Goal: Task Accomplishment & Management: Manage account settings

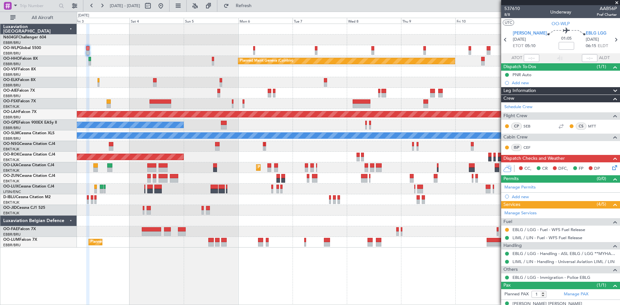
click at [279, 162] on div "AOG Maint Kortrijk-[GEOGRAPHIC_DATA]" at bounding box center [348, 157] width 543 height 11
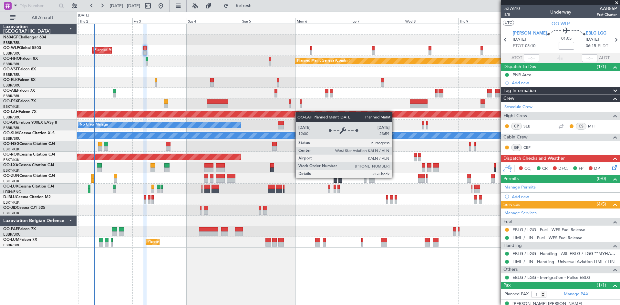
click at [353, 115] on div "Planned Maint Milan (Linate) Planned Maint Geneva (Cointrin) Planned Maint Kort…" at bounding box center [348, 136] width 543 height 224
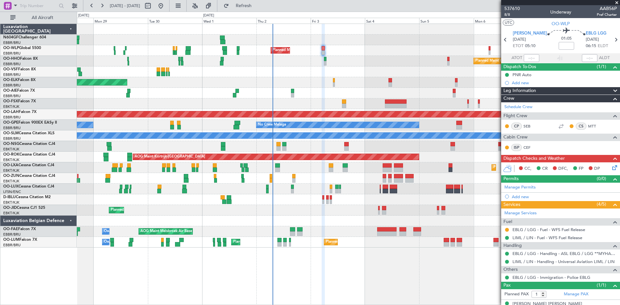
click at [326, 177] on div "Planned Maint Milan (Linate) Planned Maint Geneva (Cointrin) Planned Maint Kort…" at bounding box center [348, 136] width 543 height 224
click at [324, 177] on div at bounding box center [348, 178] width 543 height 11
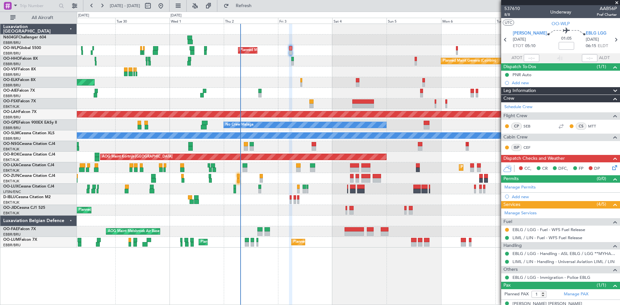
click at [342, 87] on div "Planned Maint Kortrijk-[GEOGRAPHIC_DATA]" at bounding box center [348, 82] width 543 height 11
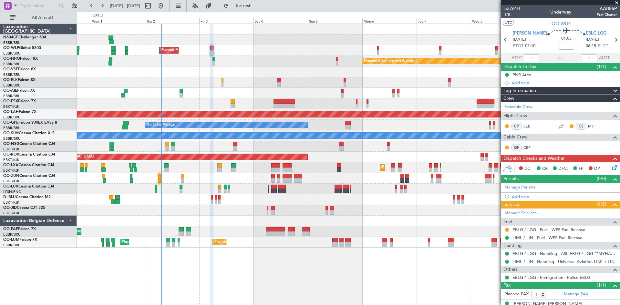
click at [194, 164] on div "Planned Maint Kortrijk-[GEOGRAPHIC_DATA]" at bounding box center [348, 167] width 543 height 11
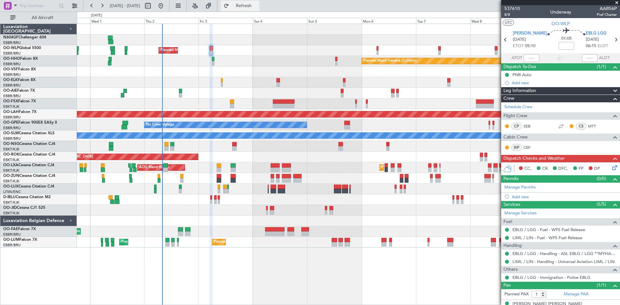
click at [257, 4] on span "Refresh" at bounding box center [243, 6] width 27 height 5
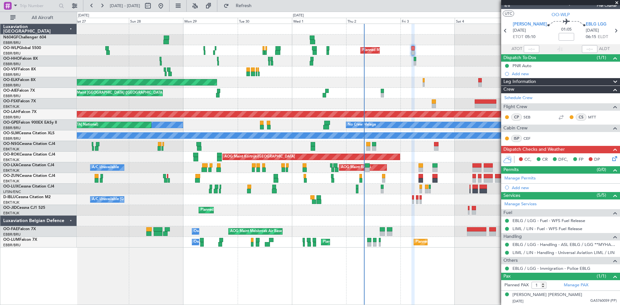
click at [318, 181] on div "Planned Maint Milan (Linate) Planned Maint Geneva (Cointrin) Planned Maint Gene…" at bounding box center [348, 136] width 543 height 224
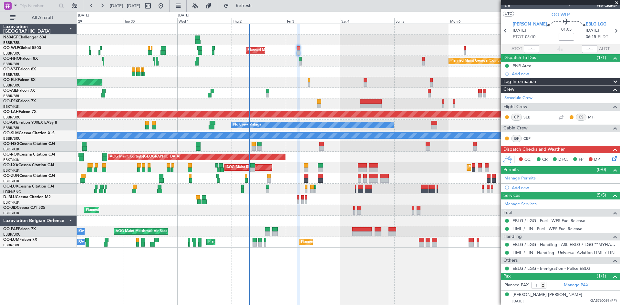
click at [178, 183] on div at bounding box center [348, 178] width 543 height 11
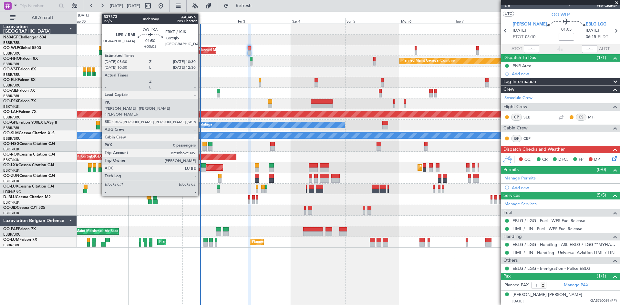
click at [202, 167] on div at bounding box center [203, 165] width 5 height 5
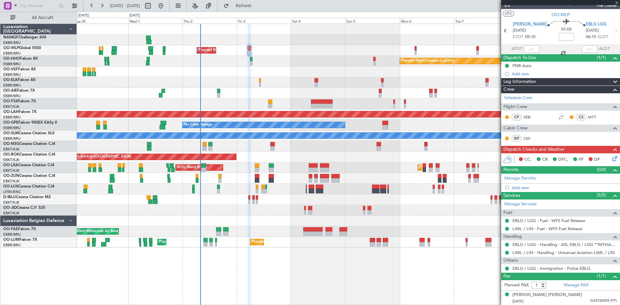
type input "+00:05"
type input "0"
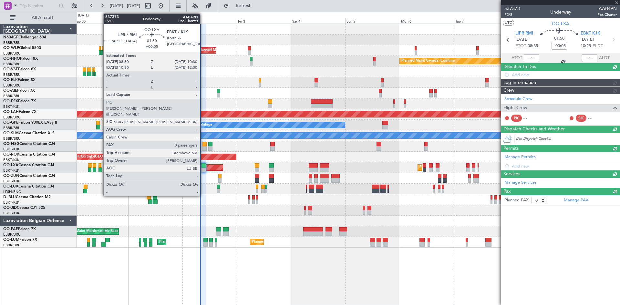
scroll to position [0, 0]
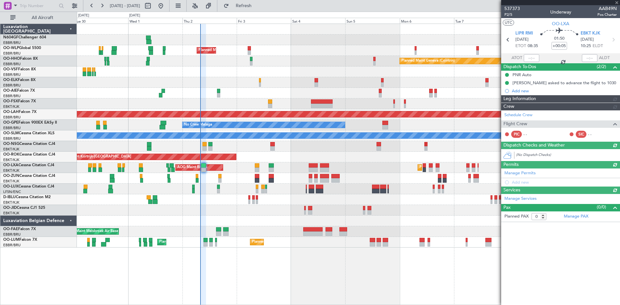
click at [520, 115] on div "Schedule Crew Flight Crew PIC - - SIC - -" at bounding box center [560, 125] width 119 height 31
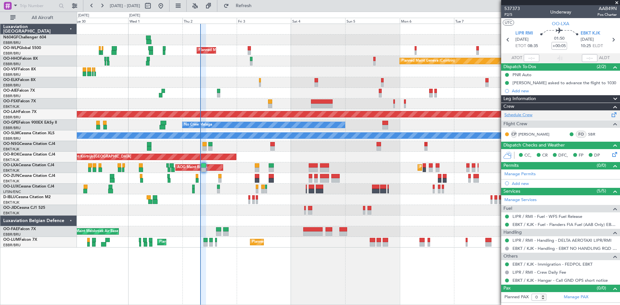
click at [520, 115] on link "Schedule Crew" at bounding box center [519, 115] width 28 height 6
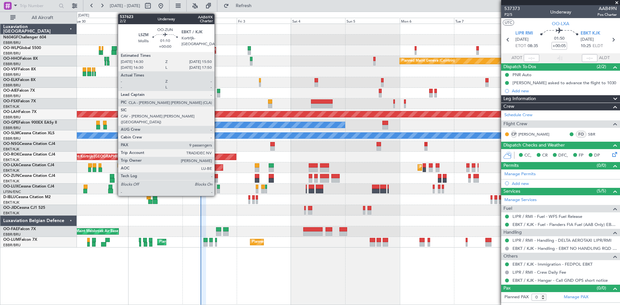
click at [217, 180] on div at bounding box center [216, 180] width 3 height 5
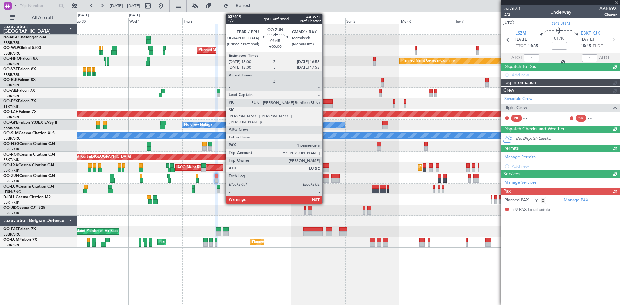
click at [325, 177] on div at bounding box center [324, 176] width 9 height 5
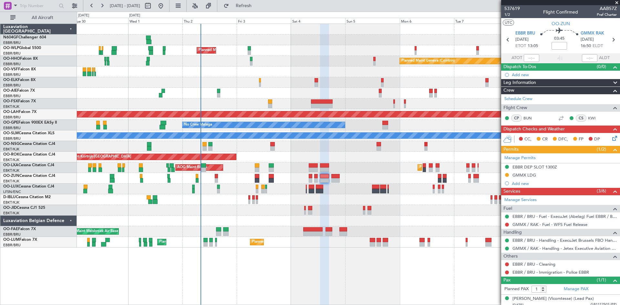
click at [515, 173] on div "GMMX LDG" at bounding box center [525, 174] width 24 height 5
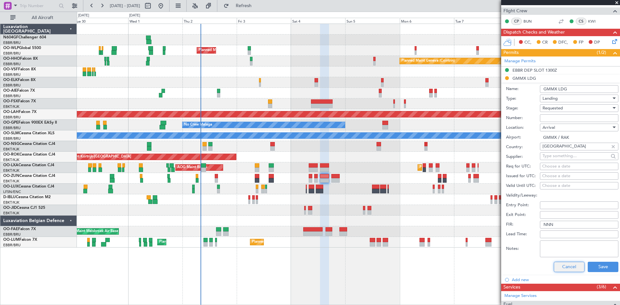
click at [557, 268] on button "Cancel" at bounding box center [569, 267] width 31 height 10
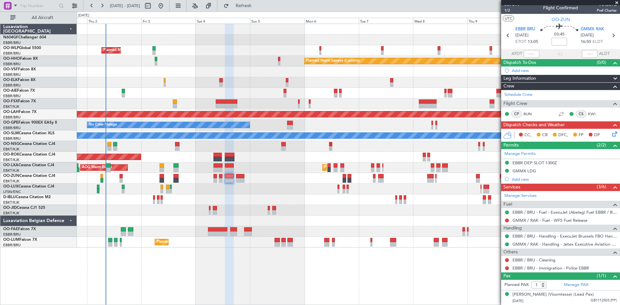
click at [240, 199] on div "Planned Maint Milan (Linate) Planned Maint Geneva (Cointrin) Planned Maint Kort…" at bounding box center [348, 136] width 543 height 224
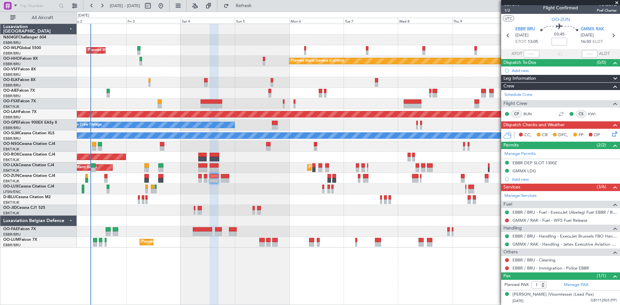
click at [189, 195] on div "Planned Maint Milan (Linate) Planned Maint Geneva (Cointrin) Planned Maint Kort…" at bounding box center [348, 136] width 543 height 224
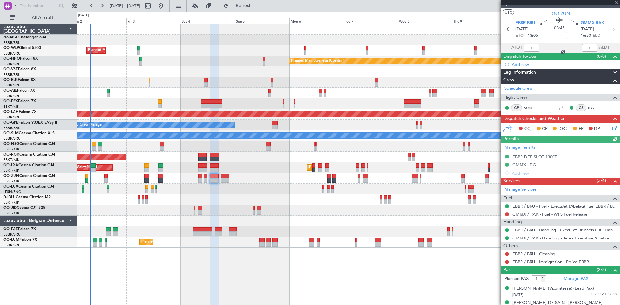
type input "2"
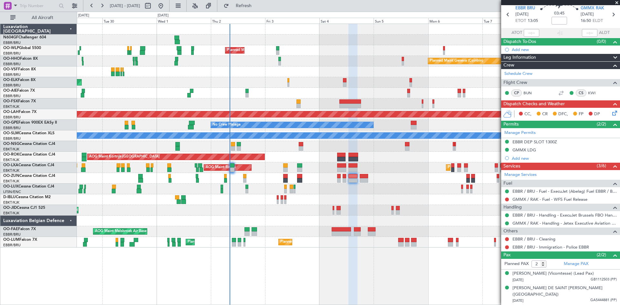
click at [312, 143] on div "Planned Maint Milan (Linate) Planned Maint Geneva (Cointrin) Planned Maint Kort…" at bounding box center [348, 136] width 543 height 224
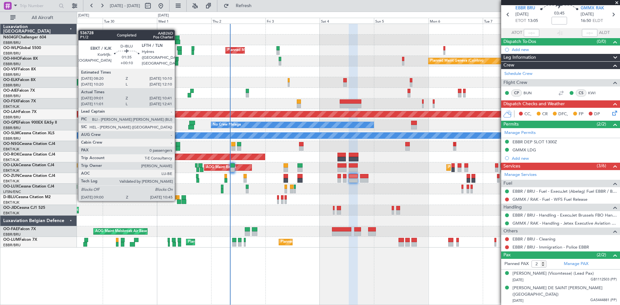
click at [172, 218] on div "Planned Maint Milan (Linate) Planned Maint Geneva (Cointrin) Planned Maint Kort…" at bounding box center [348, 136] width 543 height 224
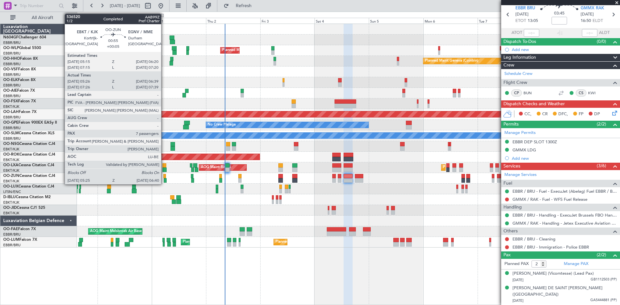
click at [164, 179] on div at bounding box center [165, 180] width 3 height 5
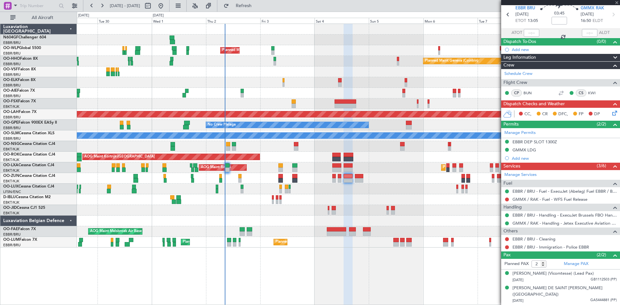
type input "+00:05"
type input "05:31"
type input "06:34"
type input "7"
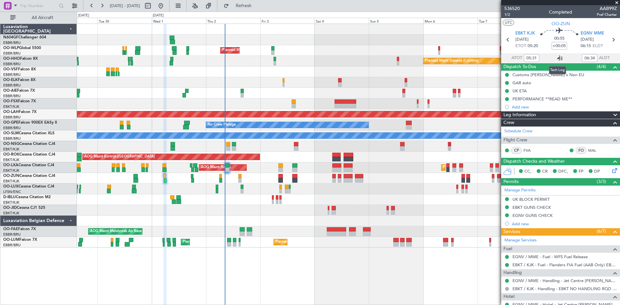
click at [558, 56] on icon at bounding box center [560, 58] width 8 height 8
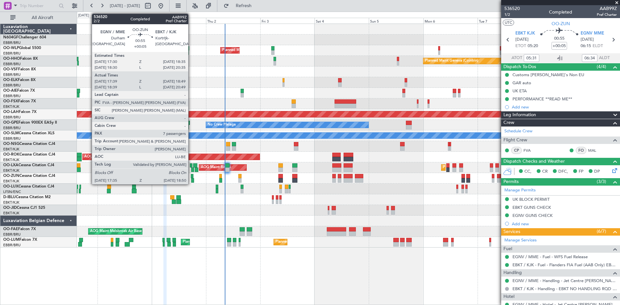
click at [191, 179] on div at bounding box center [192, 180] width 3 height 5
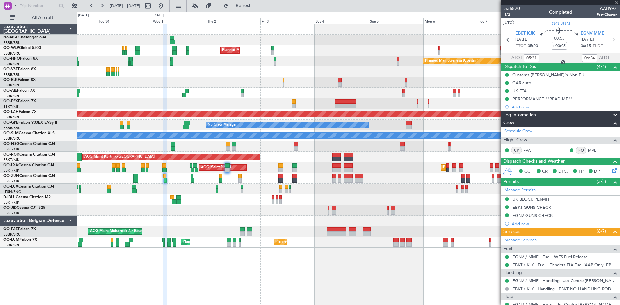
type input "17:44"
type input "18:44"
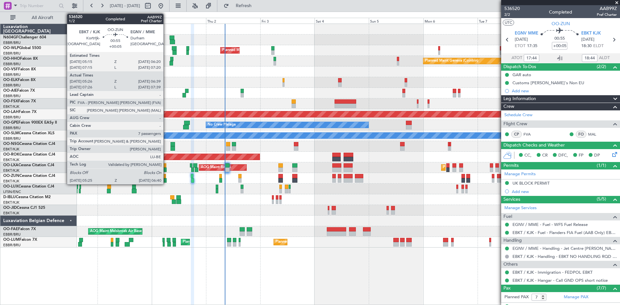
click at [166, 180] on div at bounding box center [165, 180] width 3 height 5
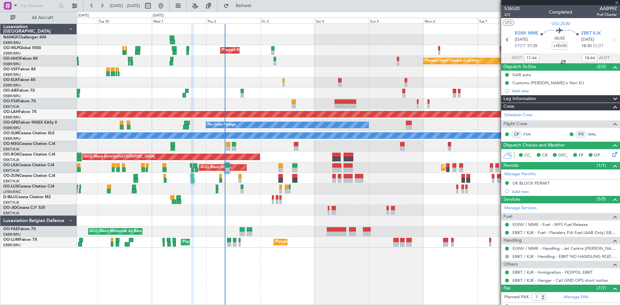
type input "05:31"
type input "06:34"
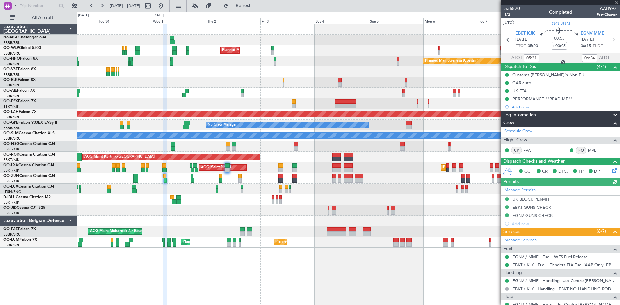
click at [560, 57] on span at bounding box center [560, 58] width 10 height 10
click at [557, 58] on span at bounding box center [560, 58] width 8 height 8
click at [557, 58] on icon at bounding box center [560, 58] width 8 height 8
click at [191, 182] on div at bounding box center [348, 178] width 543 height 11
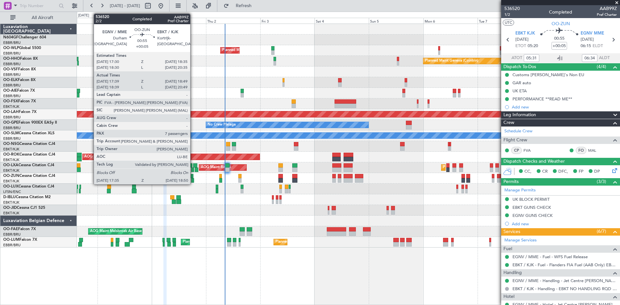
click at [193, 181] on div at bounding box center [192, 180] width 3 height 5
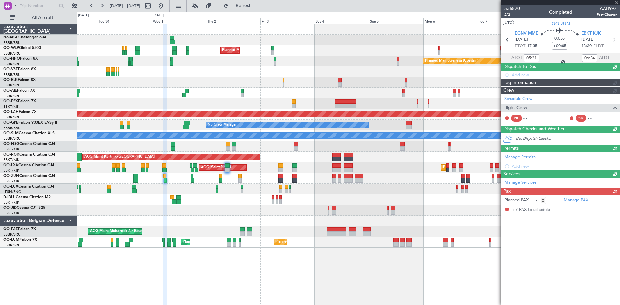
type input "17:44"
type input "18:44"
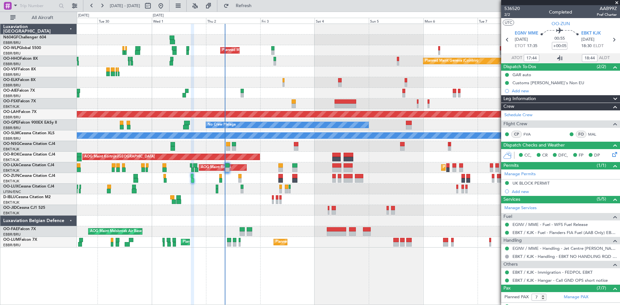
click at [559, 57] on icon at bounding box center [560, 58] width 8 height 8
click at [523, 112] on link "Schedule Crew" at bounding box center [519, 115] width 28 height 6
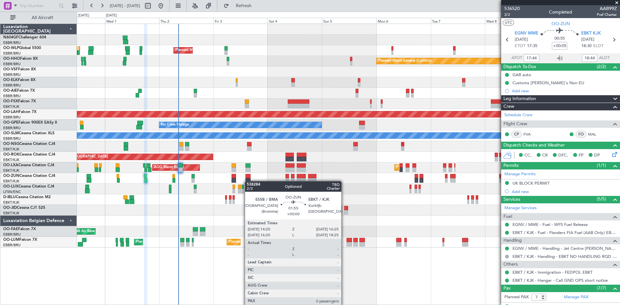
click at [247, 181] on div at bounding box center [247, 178] width 5 height 9
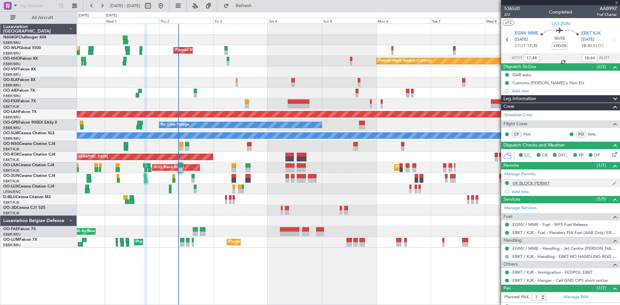
type input "0"
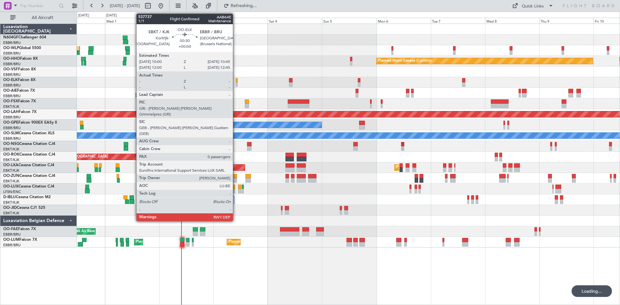
click at [236, 84] on div at bounding box center [237, 84] width 2 height 5
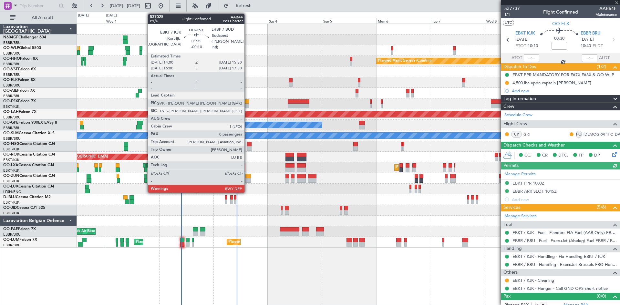
click at [247, 107] on div at bounding box center [247, 106] width 4 height 5
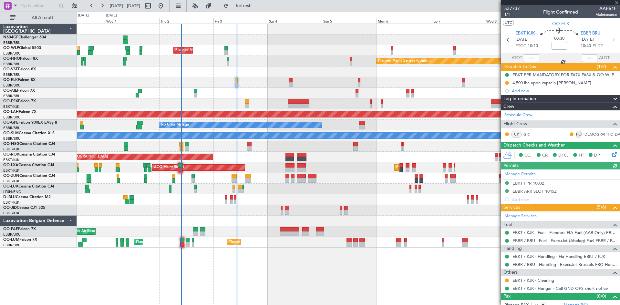
type input "-00:10"
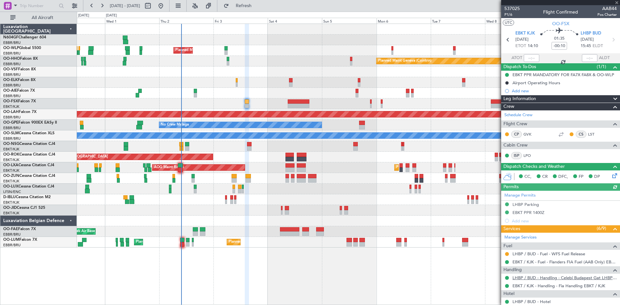
scroll to position [75, 0]
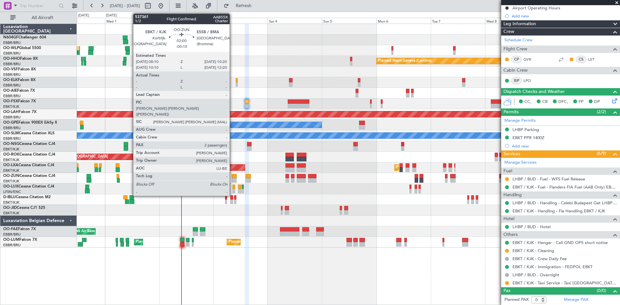
click at [233, 180] on div at bounding box center [234, 180] width 5 height 5
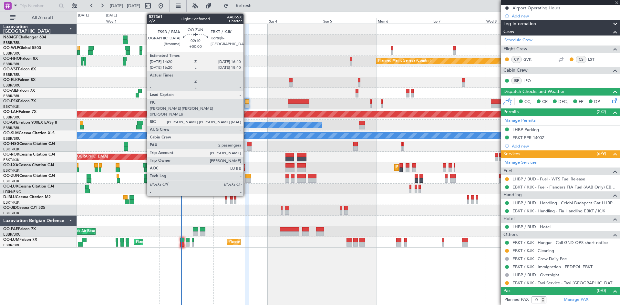
type input "2"
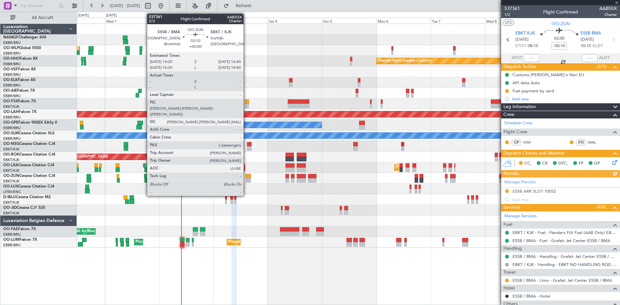
click at [246, 182] on div at bounding box center [247, 180] width 5 height 5
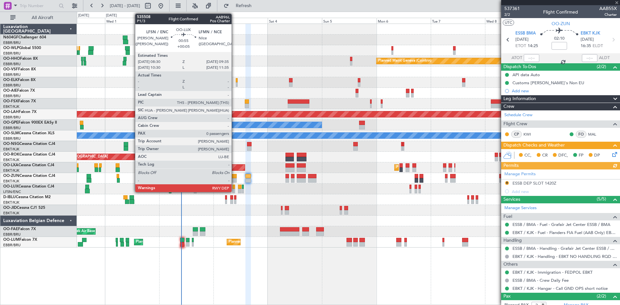
click at [234, 189] on div at bounding box center [234, 187] width 3 height 5
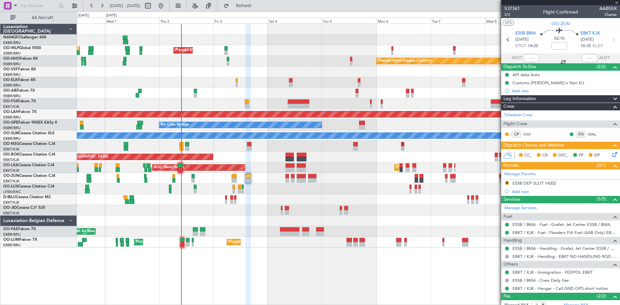
type input "+00:05"
type input "0"
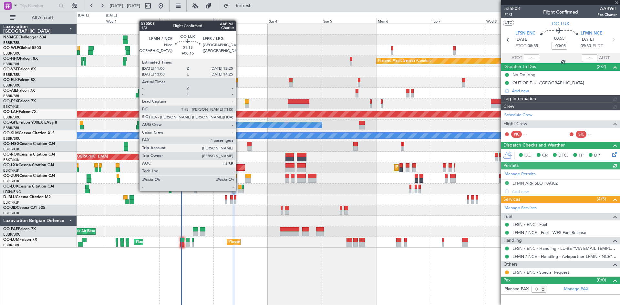
click at [239, 191] on div at bounding box center [239, 191] width 3 height 5
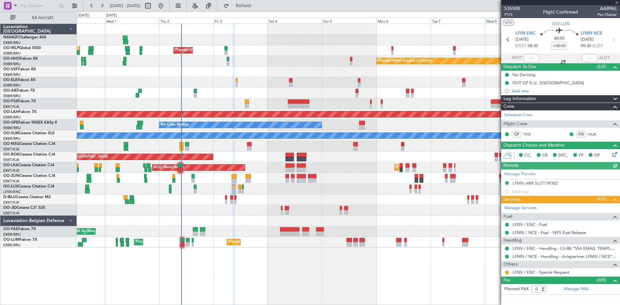
type input "+00:15"
type input "4"
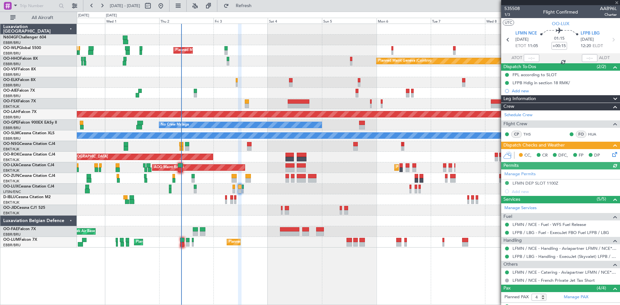
click at [227, 202] on div at bounding box center [348, 199] width 543 height 11
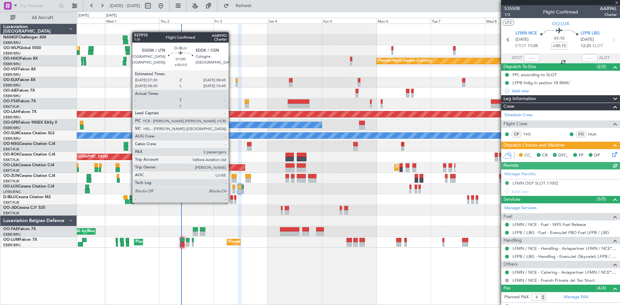
click at [232, 203] on div at bounding box center [231, 202] width 3 height 5
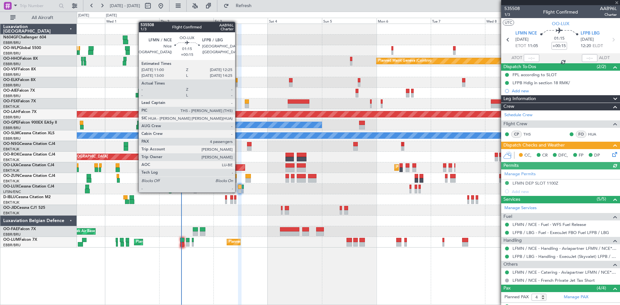
type input "+00:10"
type input "2"
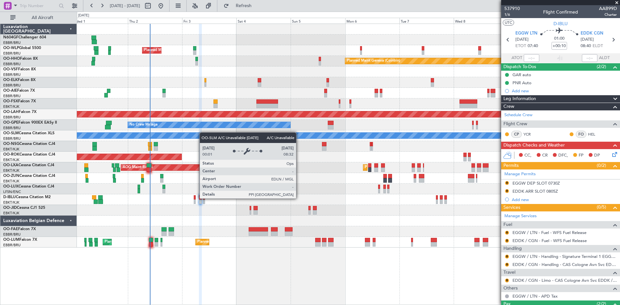
click at [190, 139] on div "Planned Maint Milan (Linate) Planned Maint Geneva ([GEOGRAPHIC_DATA]) Planned M…" at bounding box center [348, 136] width 543 height 224
